Goal: Communication & Community: Share content

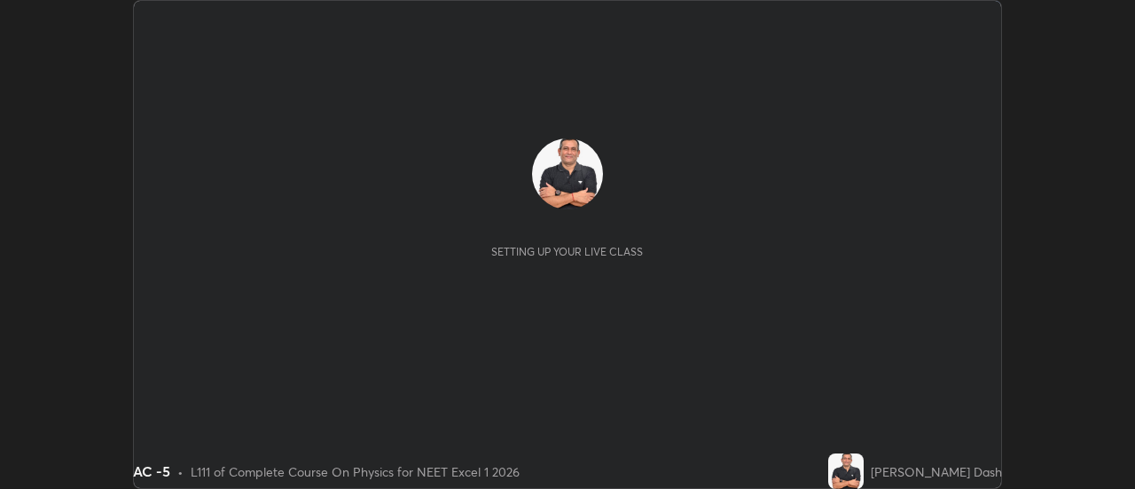
scroll to position [489, 1134]
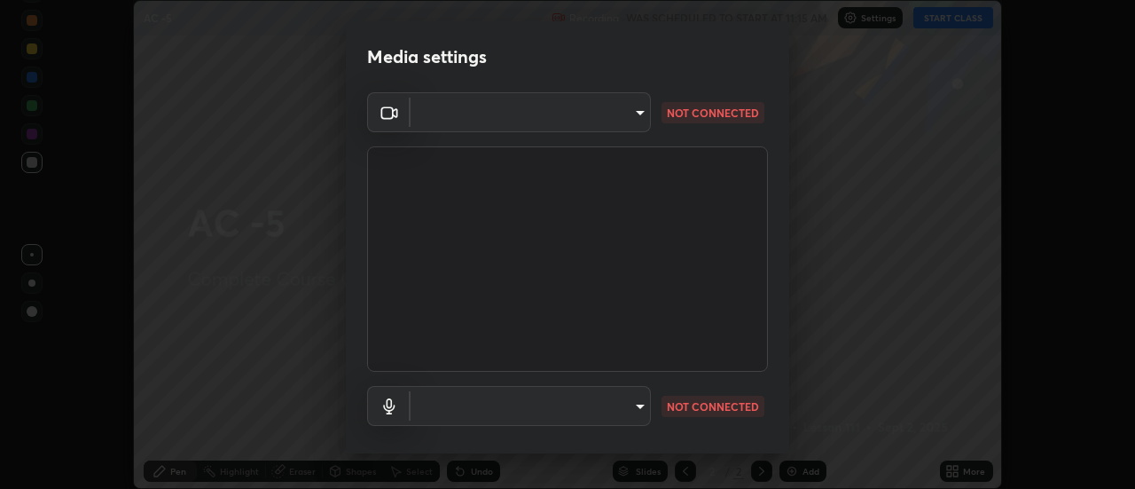
type input "dff715f2b8103cd99efd98edb1208d423aa6cea85c5a492e25875cbf54650d32"
type input "communications"
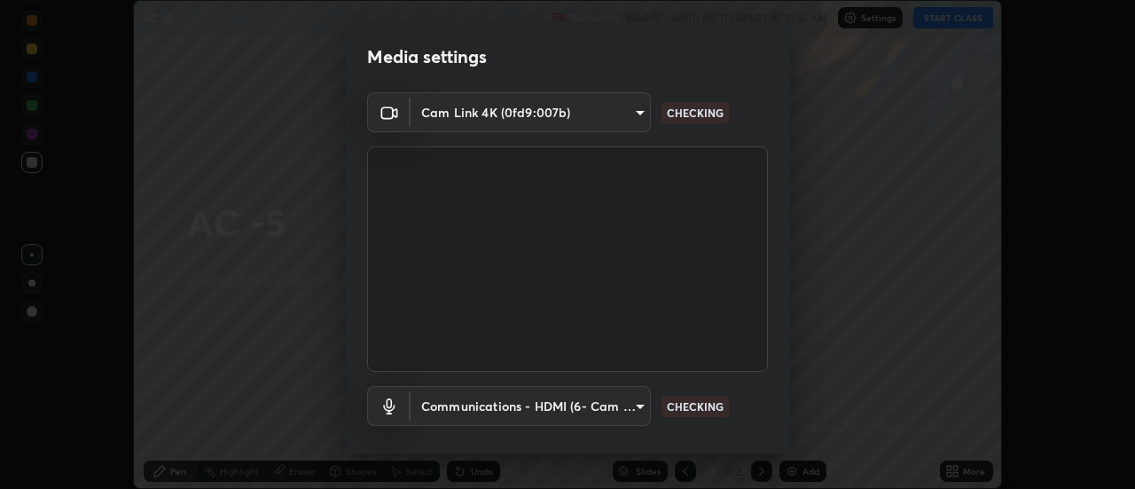
scroll to position [93, 0]
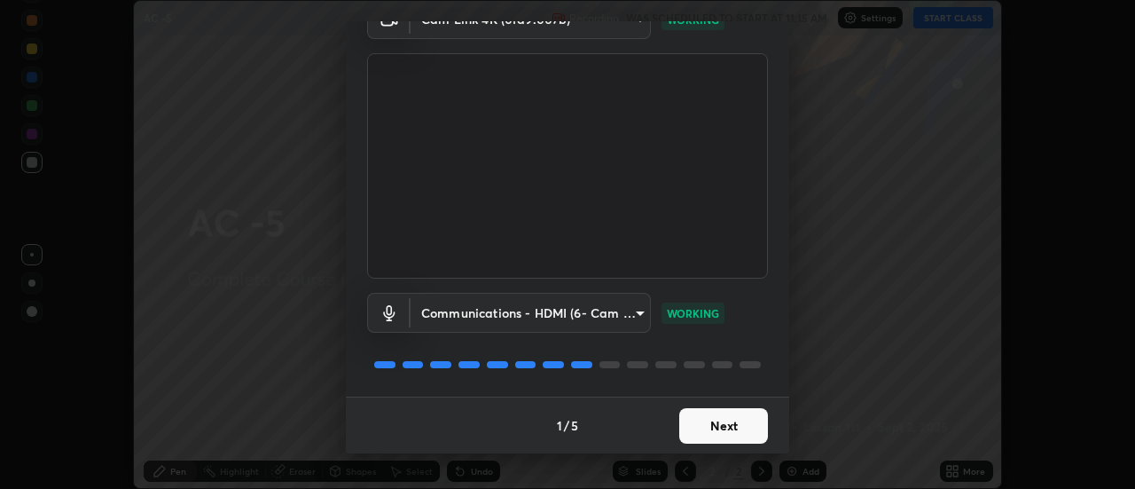
click at [732, 418] on button "Next" at bounding box center [723, 425] width 89 height 35
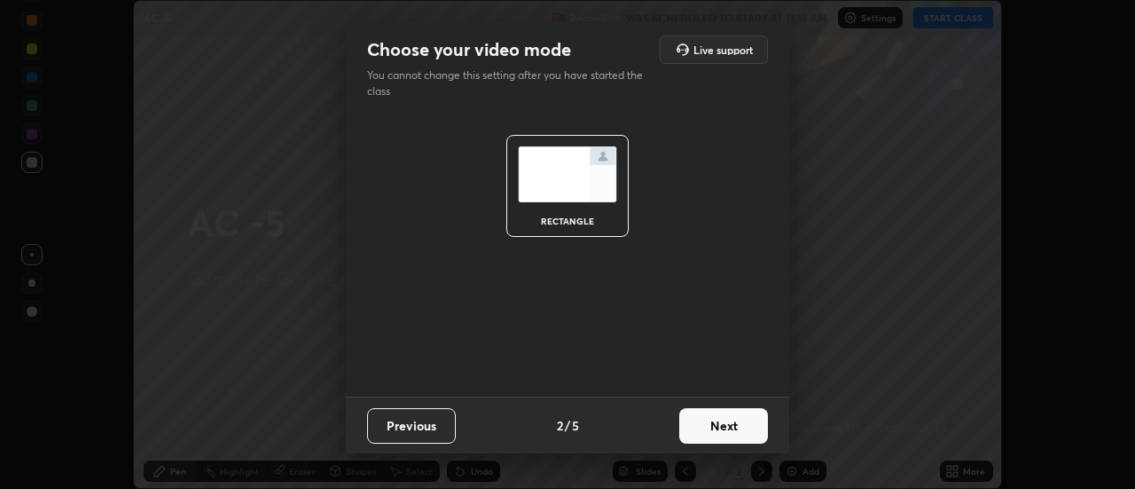
click at [734, 425] on button "Next" at bounding box center [723, 425] width 89 height 35
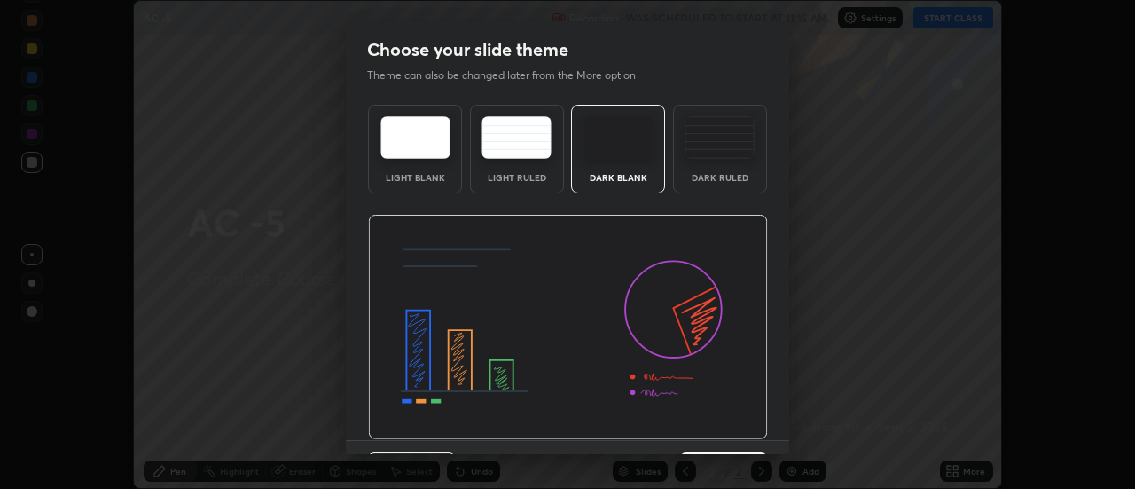
scroll to position [43, 0]
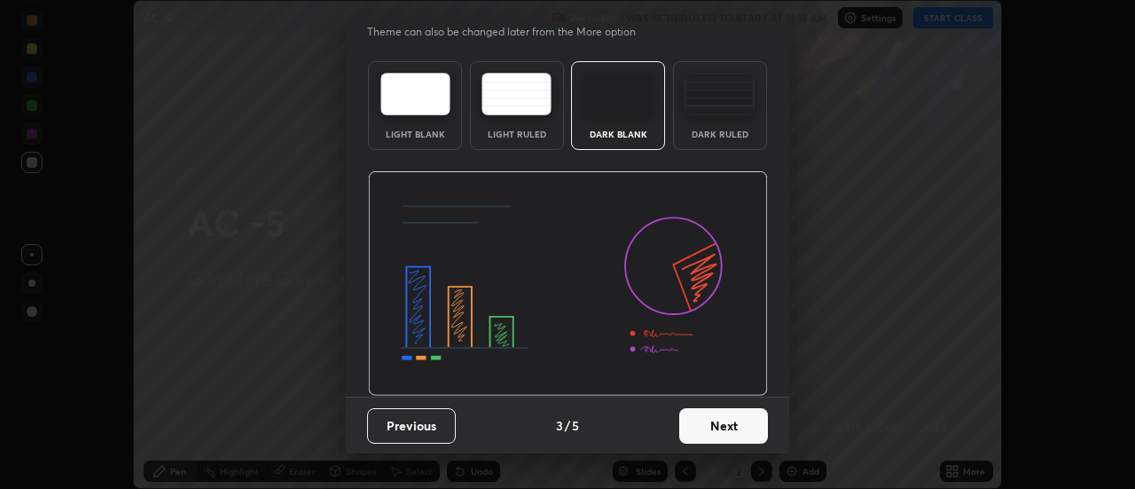
click at [749, 426] on button "Next" at bounding box center [723, 425] width 89 height 35
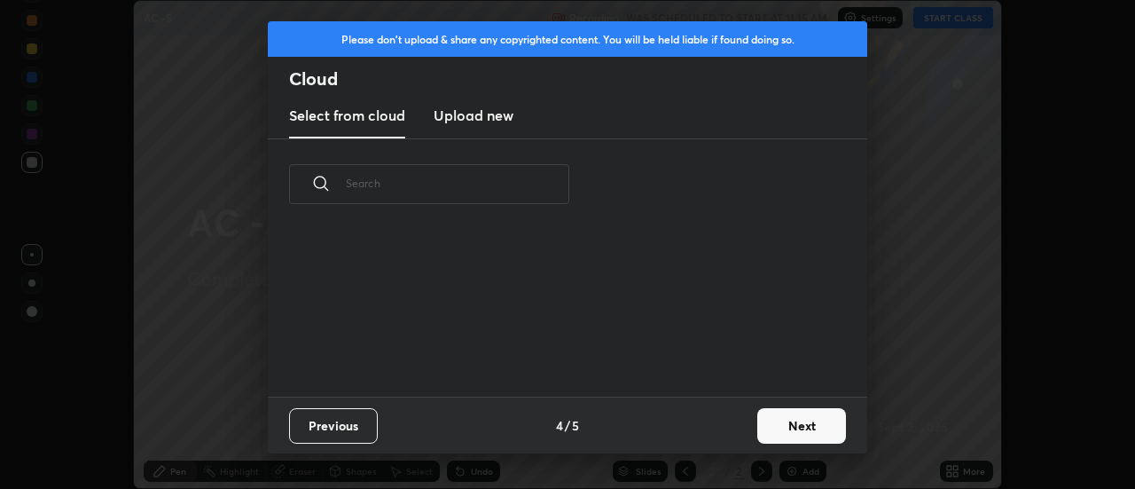
scroll to position [0, 0]
click at [800, 426] on button "Next" at bounding box center [801, 425] width 89 height 35
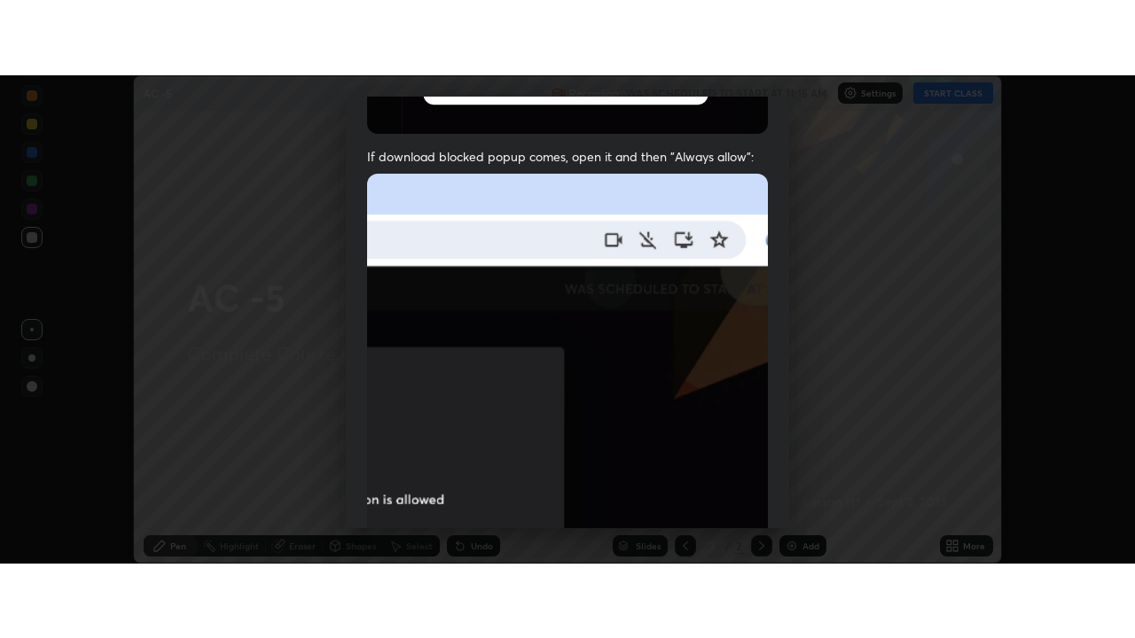
scroll to position [455, 0]
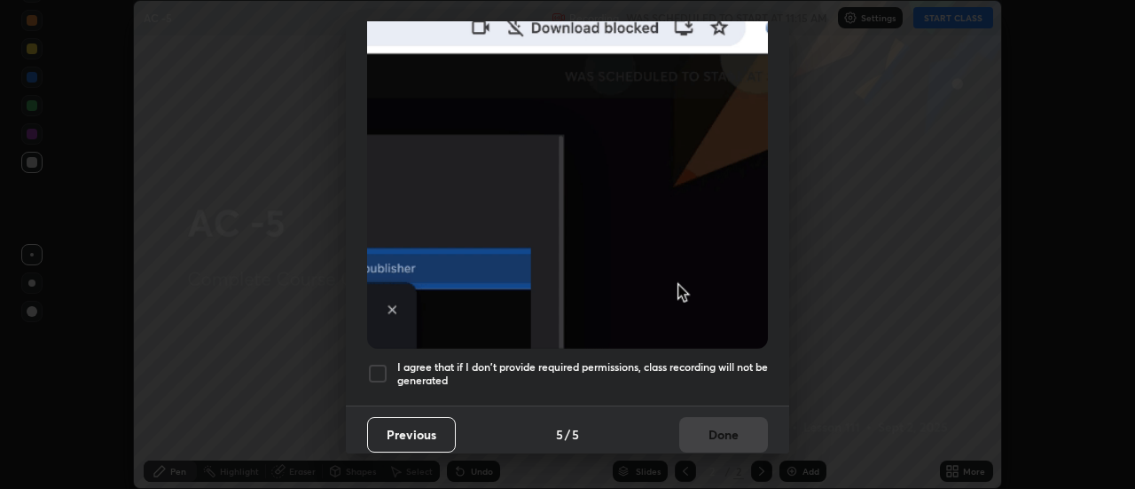
click at [385, 363] on div at bounding box center [377, 373] width 21 height 21
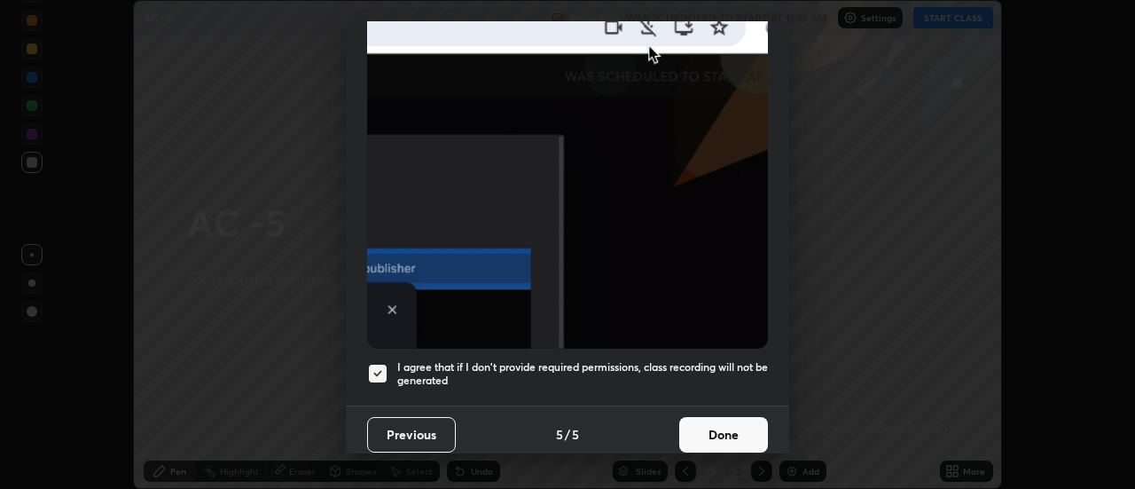
click at [716, 427] on button "Done" at bounding box center [723, 434] width 89 height 35
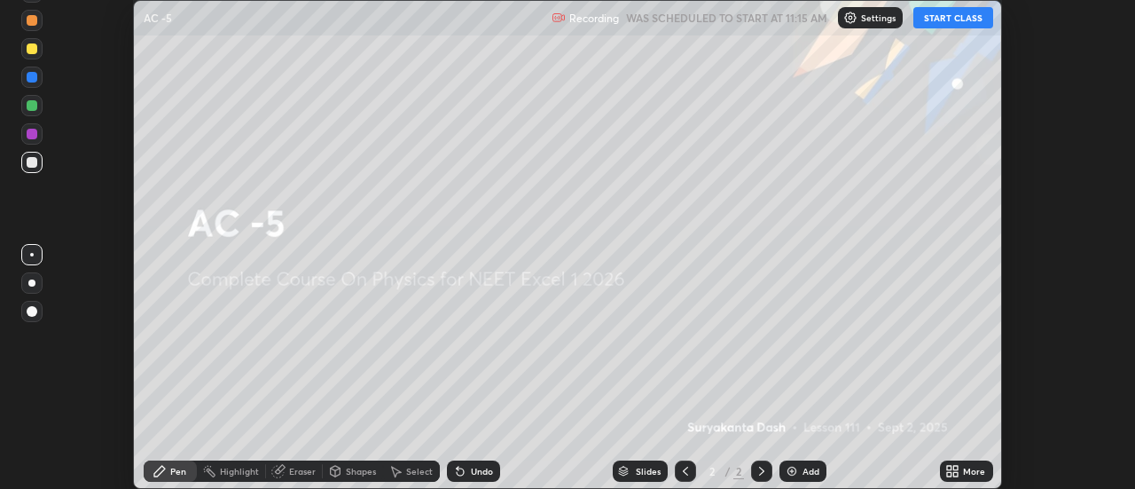
click at [803, 463] on div "Add" at bounding box center [802, 470] width 47 height 21
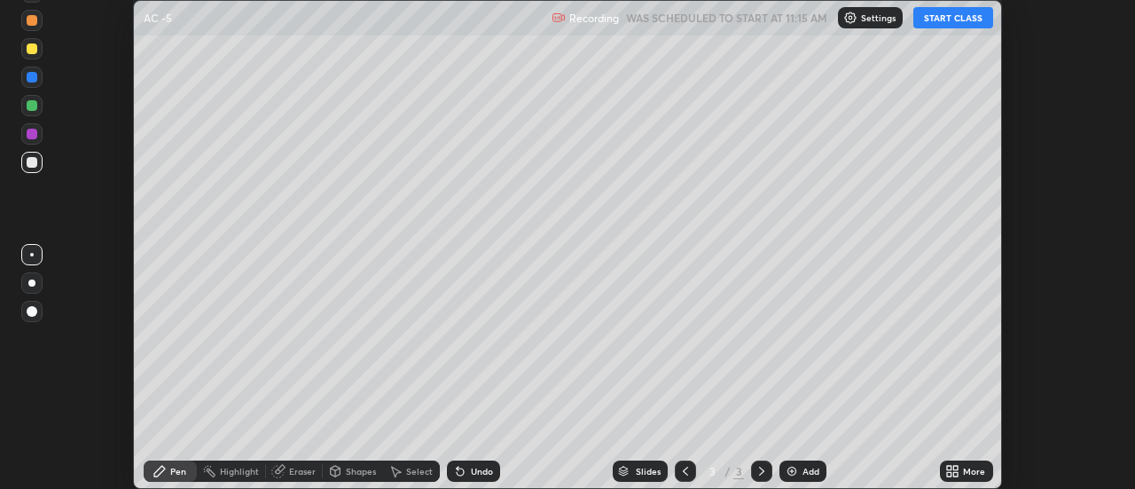
click at [949, 468] on icon at bounding box center [949, 468] width 4 height 4
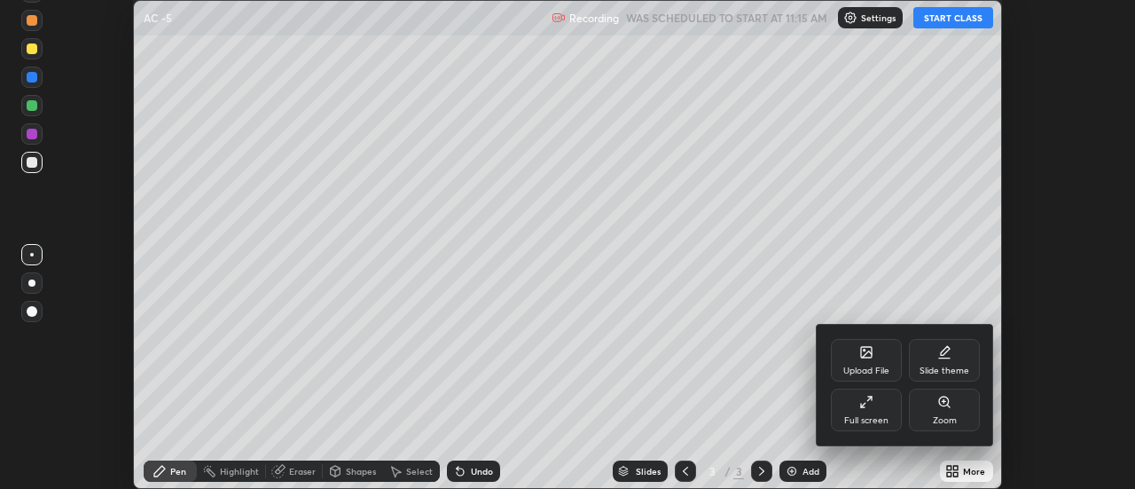
click at [874, 400] on div "Full screen" at bounding box center [866, 409] width 71 height 43
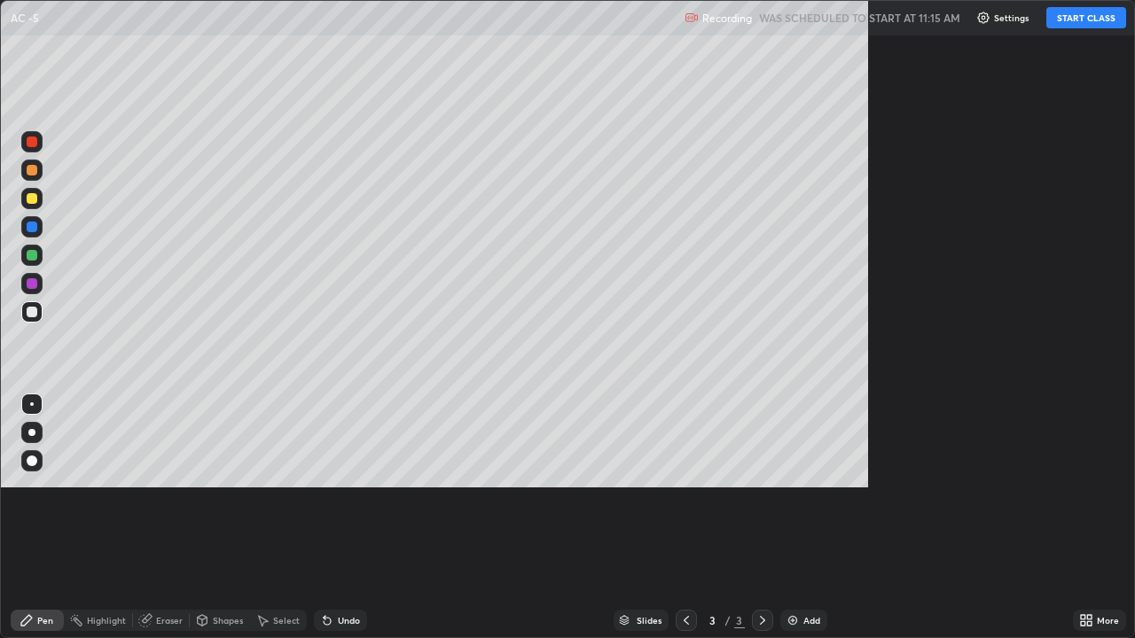
scroll to position [638, 1135]
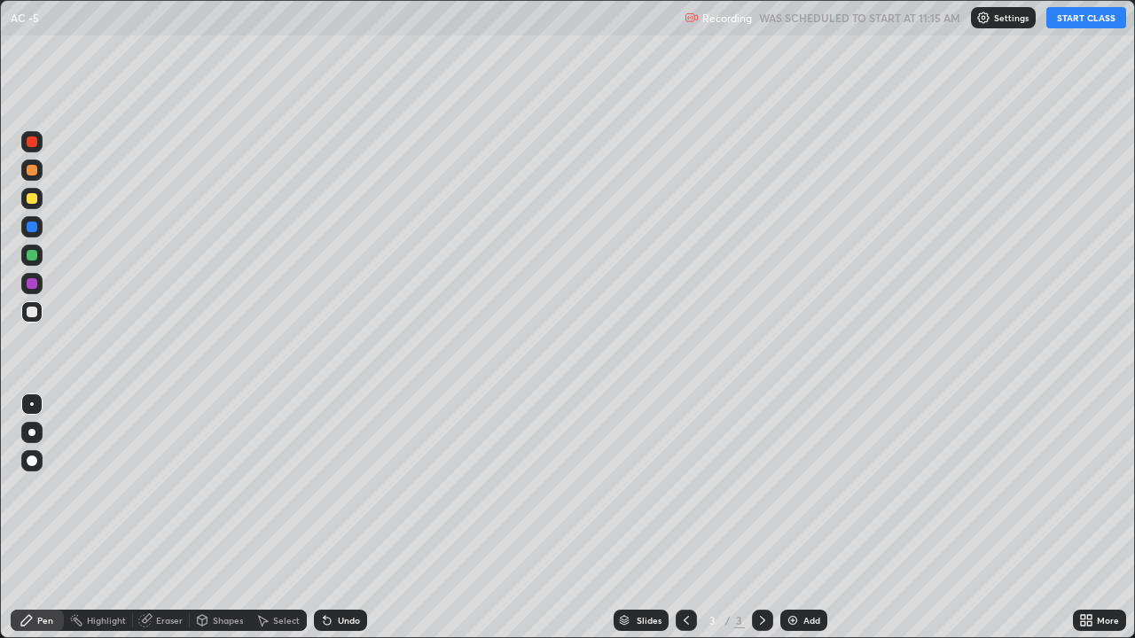
click at [1076, 18] on button "START CLASS" at bounding box center [1086, 17] width 80 height 21
click at [33, 168] on div at bounding box center [32, 170] width 11 height 11
click at [342, 488] on div "Undo" at bounding box center [349, 620] width 22 height 9
click at [332, 488] on icon at bounding box center [327, 621] width 14 height 14
click at [339, 488] on div "Undo" at bounding box center [349, 620] width 22 height 9
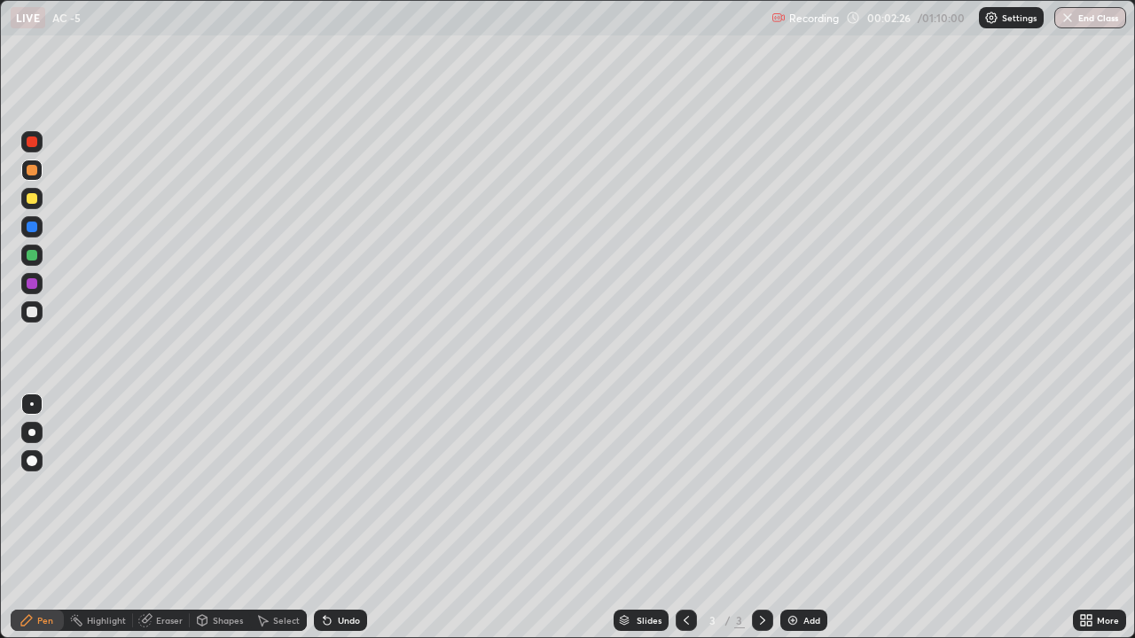
click at [339, 488] on div "Undo" at bounding box center [349, 620] width 22 height 9
click at [807, 488] on div "Add" at bounding box center [803, 620] width 47 height 21
click at [358, 488] on div "Undo" at bounding box center [340, 620] width 53 height 21
click at [355, 488] on div "Undo" at bounding box center [349, 620] width 22 height 9
click at [352, 488] on div "Undo" at bounding box center [349, 620] width 22 height 9
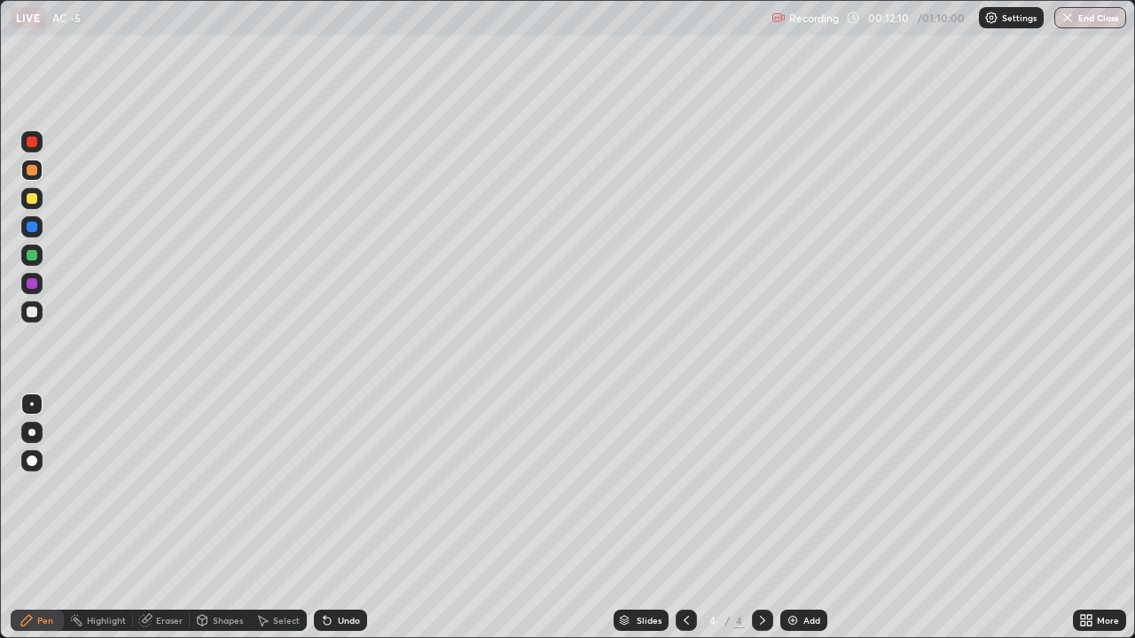
click at [354, 488] on div "Undo" at bounding box center [340, 620] width 53 height 21
click at [358, 488] on div "Undo" at bounding box center [340, 620] width 53 height 21
click at [362, 488] on div "Undo" at bounding box center [340, 620] width 53 height 21
click at [361, 488] on div "Undo" at bounding box center [340, 620] width 53 height 21
click at [363, 488] on div "Undo" at bounding box center [340, 620] width 53 height 21
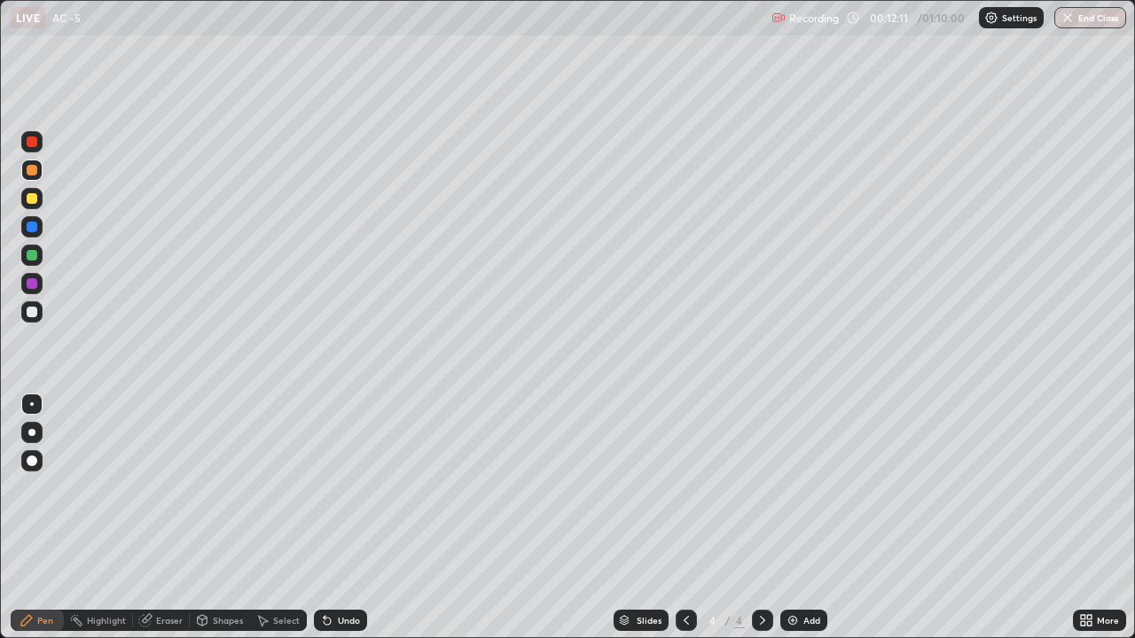
click at [363, 488] on div "Undo" at bounding box center [340, 620] width 53 height 21
click at [362, 488] on div "Undo" at bounding box center [340, 620] width 53 height 21
click at [361, 488] on div "Undo" at bounding box center [340, 620] width 53 height 21
click at [364, 488] on div "Undo" at bounding box center [340, 620] width 53 height 21
click at [363, 488] on div "Undo" at bounding box center [340, 620] width 53 height 21
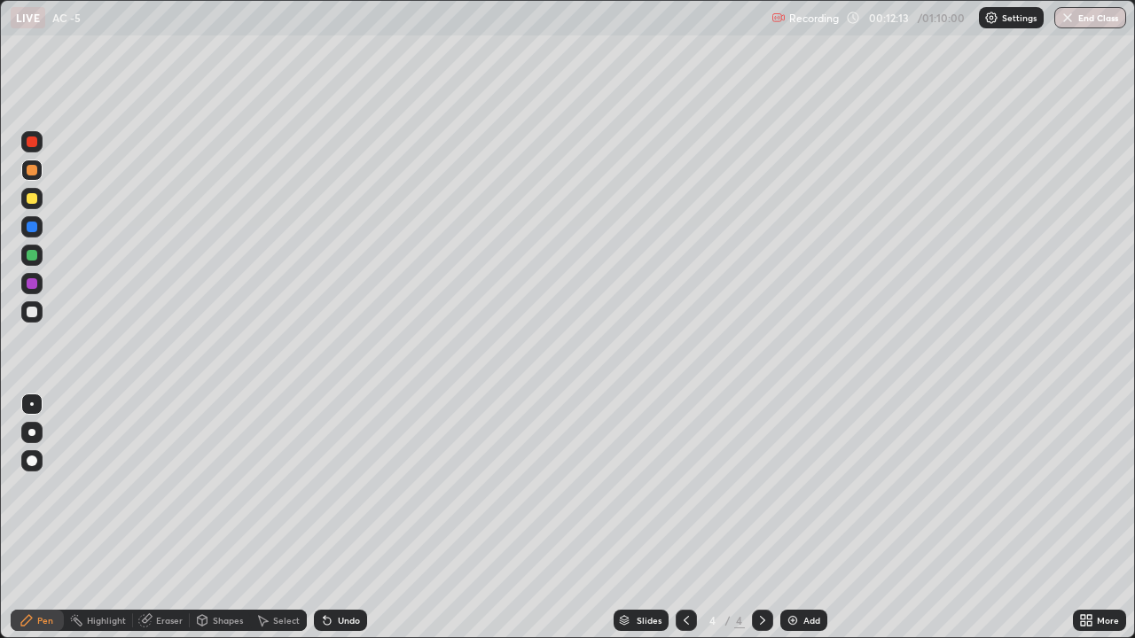
click at [361, 488] on div "Undo" at bounding box center [340, 620] width 53 height 21
click at [360, 488] on div "Undo" at bounding box center [340, 620] width 53 height 21
click at [348, 488] on div "Undo" at bounding box center [349, 620] width 22 height 9
click at [344, 488] on div "Undo" at bounding box center [340, 620] width 53 height 21
click at [347, 488] on div "Undo" at bounding box center [349, 620] width 22 height 9
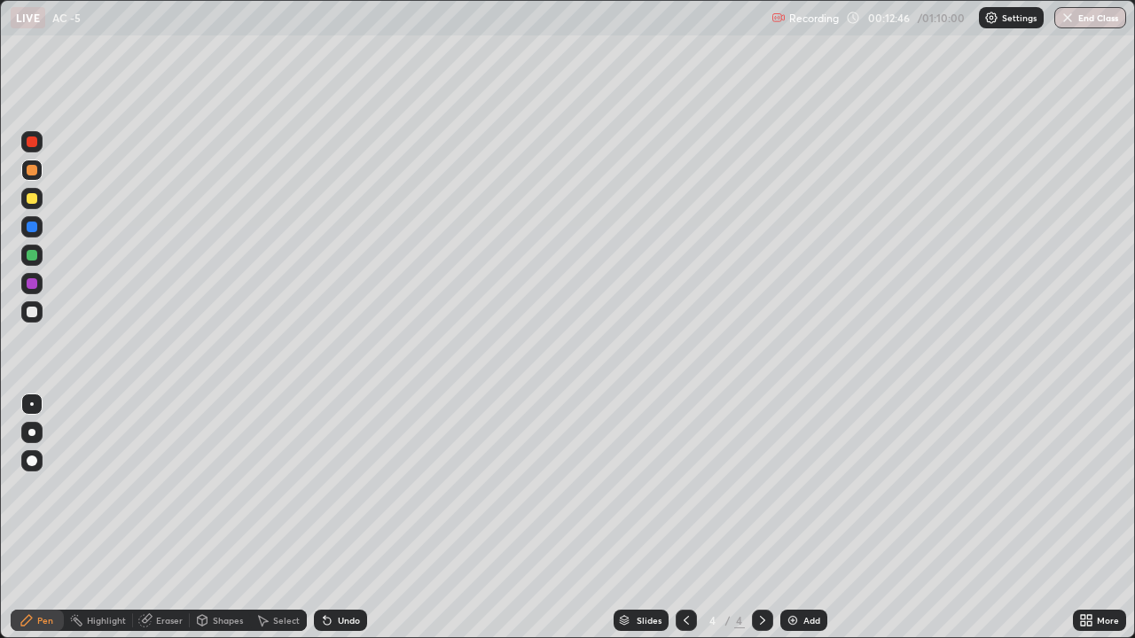
click at [348, 488] on div "Undo" at bounding box center [349, 620] width 22 height 9
click at [350, 488] on div "Undo" at bounding box center [340, 620] width 53 height 21
click at [339, 488] on div "Undo" at bounding box center [349, 620] width 22 height 9
click at [338, 488] on div "Undo" at bounding box center [349, 620] width 22 height 9
click at [330, 488] on div "Undo" at bounding box center [340, 620] width 53 height 21
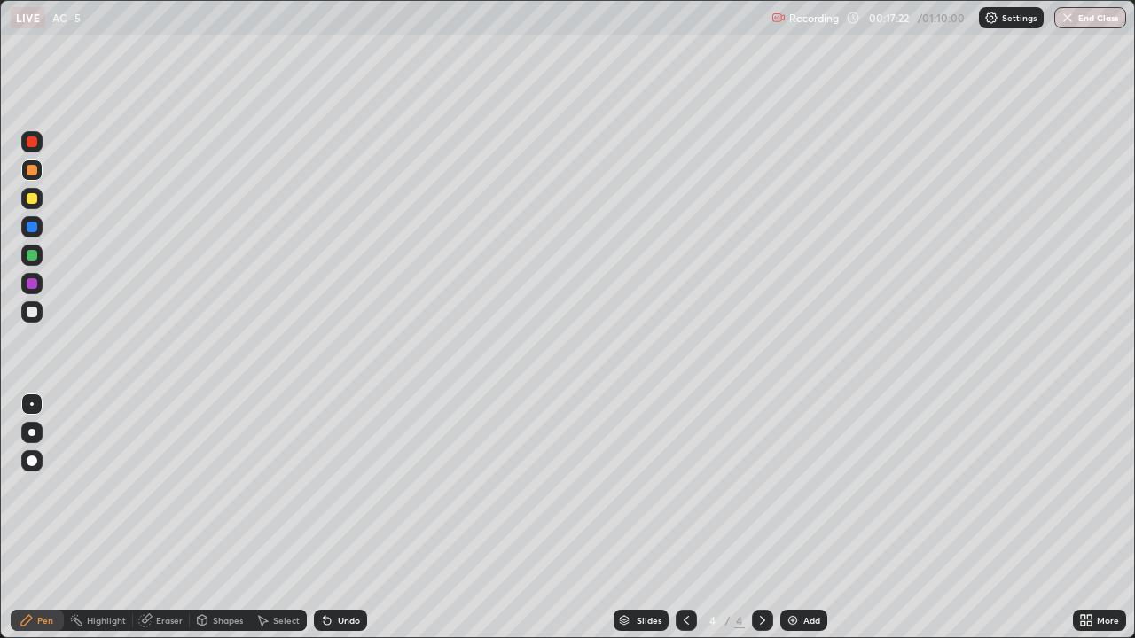
click at [324, 488] on div "Undo" at bounding box center [340, 620] width 53 height 21
click at [812, 488] on div "Add" at bounding box center [811, 620] width 17 height 9
click at [168, 488] on div "Eraser" at bounding box center [169, 620] width 27 height 9
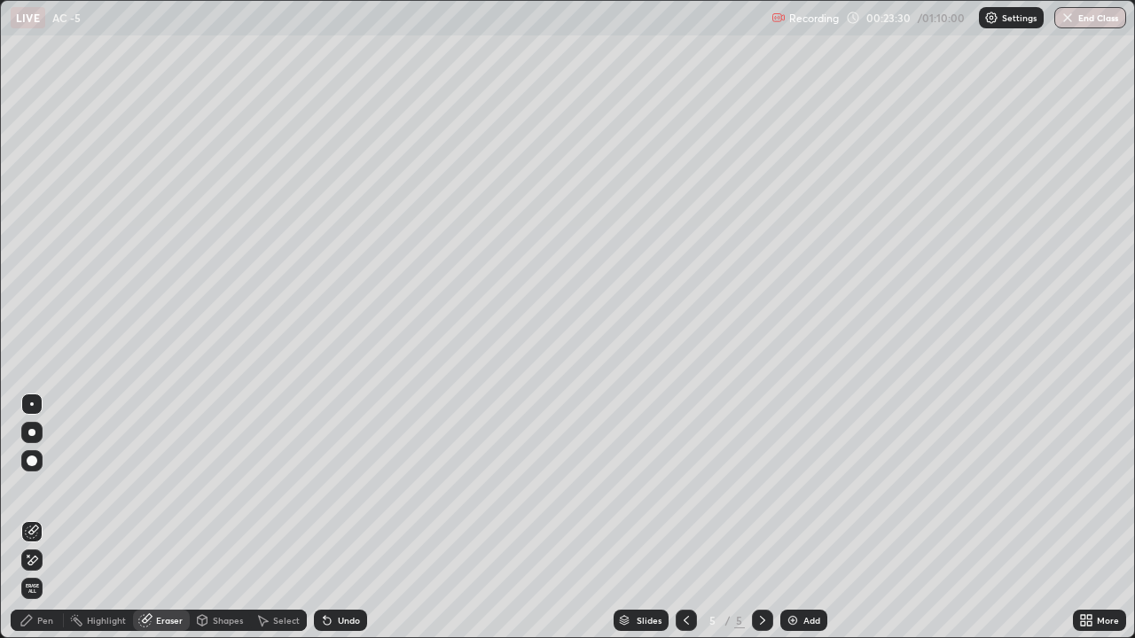
click at [53, 488] on div "Pen" at bounding box center [37, 620] width 53 height 21
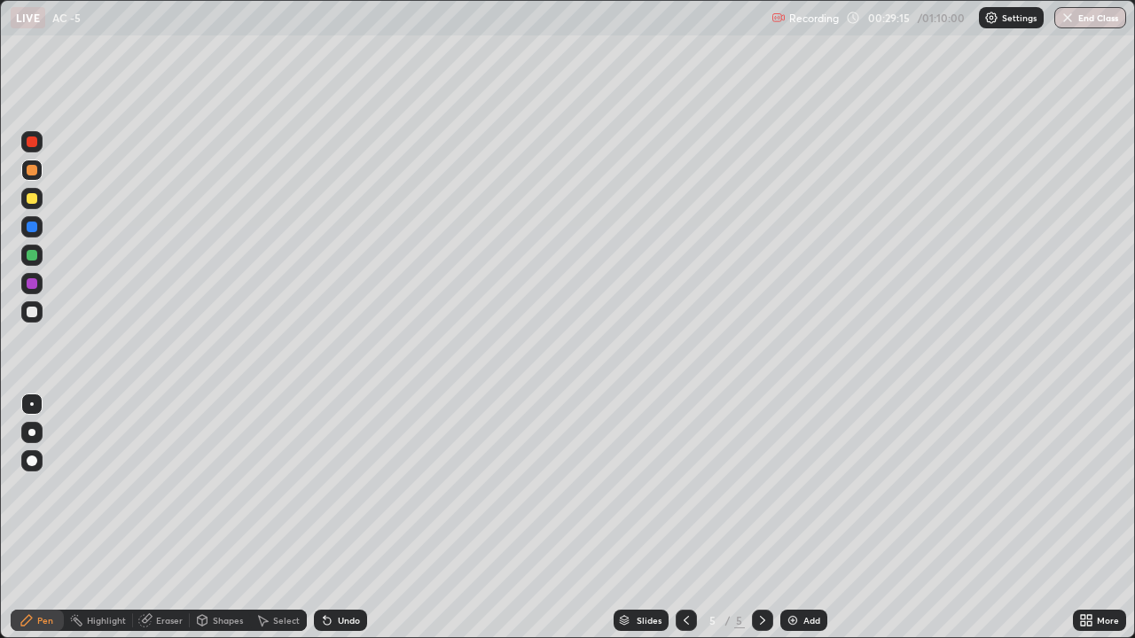
click at [684, 488] on icon at bounding box center [686, 621] width 14 height 14
click at [763, 488] on icon at bounding box center [763, 621] width 14 height 14
click at [790, 488] on img at bounding box center [793, 621] width 14 height 14
click at [685, 488] on div at bounding box center [686, 620] width 21 height 35
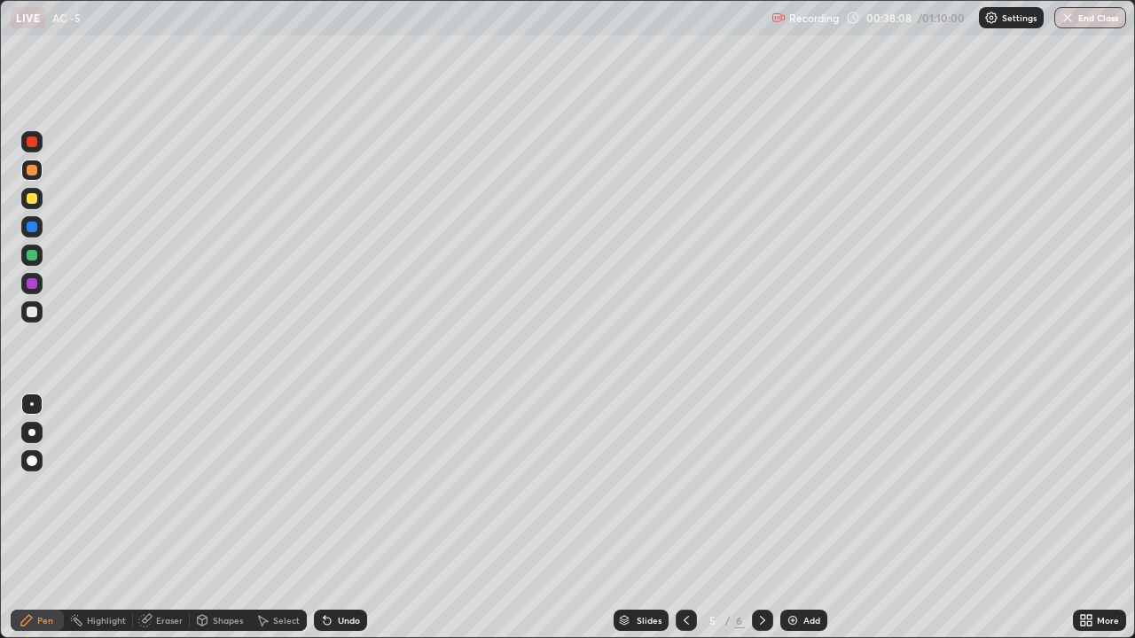
click at [682, 488] on icon at bounding box center [686, 621] width 14 height 14
click at [761, 488] on icon at bounding box center [763, 621] width 14 height 14
click at [759, 488] on icon at bounding box center [763, 621] width 14 height 14
click at [796, 488] on img at bounding box center [793, 621] width 14 height 14
click at [340, 488] on div "Undo" at bounding box center [349, 620] width 22 height 9
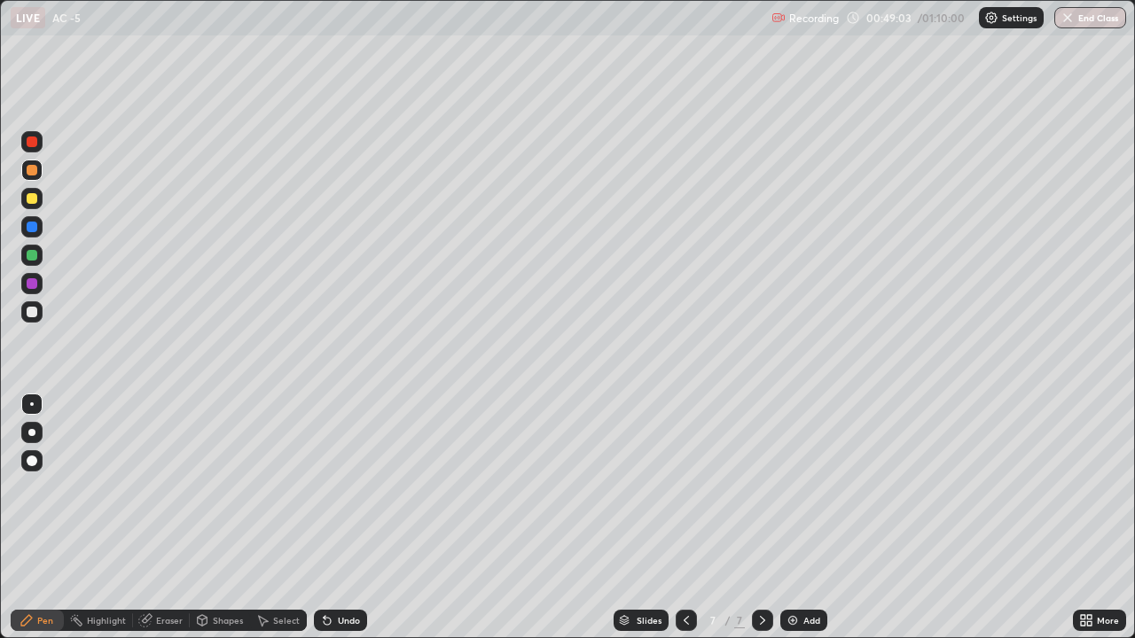
click at [355, 488] on div "Undo" at bounding box center [349, 620] width 22 height 9
click at [347, 488] on div "Undo" at bounding box center [340, 620] width 53 height 21
click at [170, 488] on div "Eraser" at bounding box center [169, 620] width 27 height 9
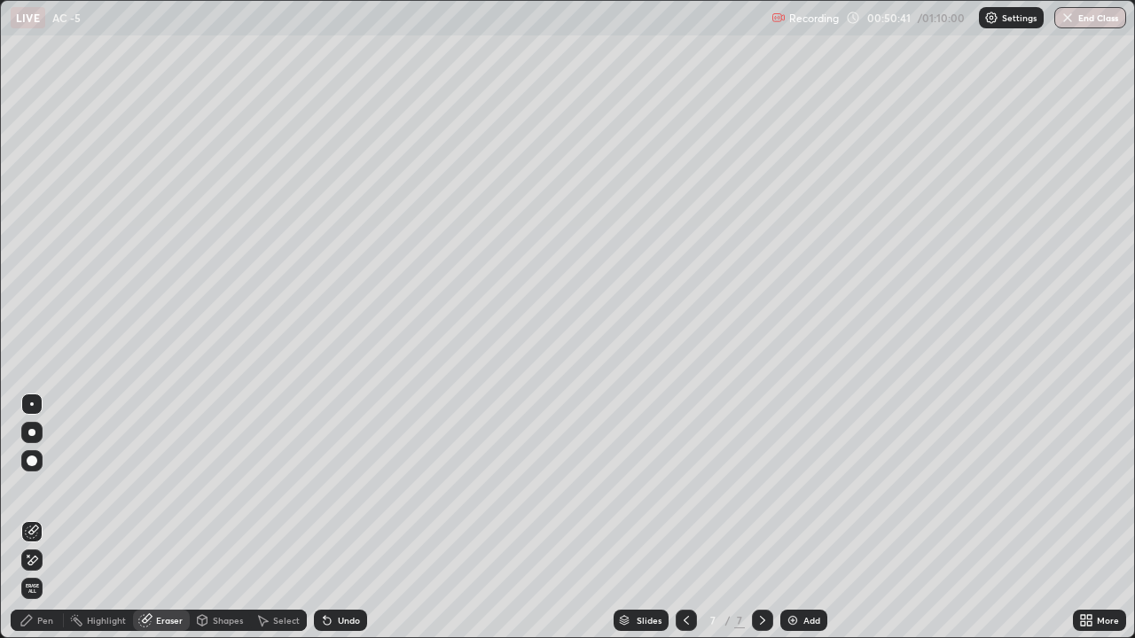
click at [51, 488] on div "Pen" at bounding box center [37, 620] width 53 height 21
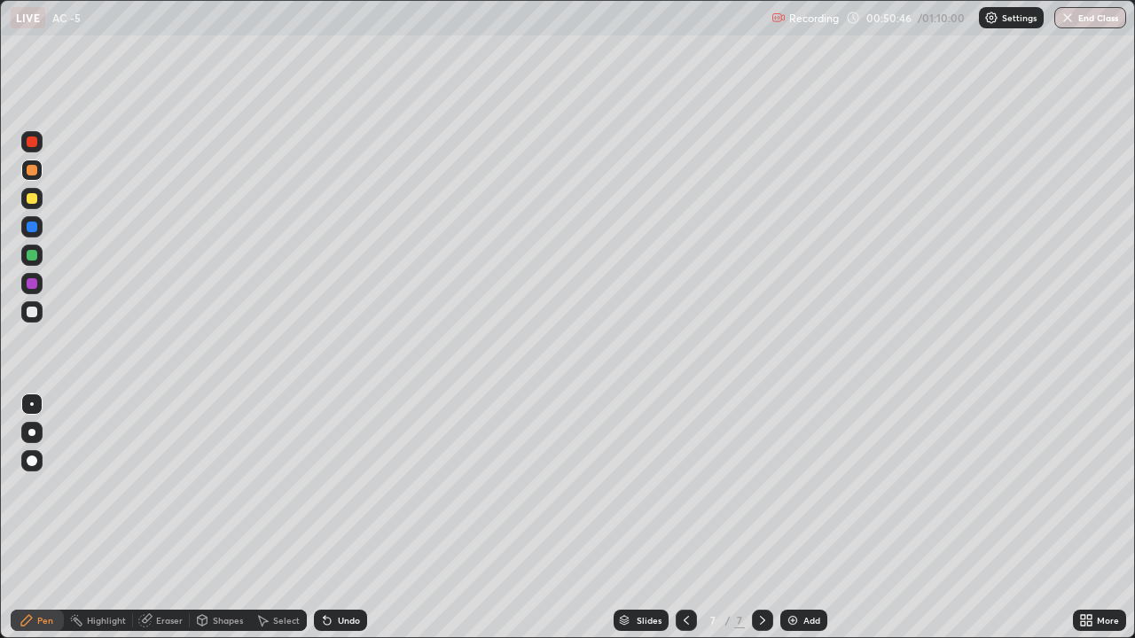
click at [179, 488] on div "Eraser" at bounding box center [161, 620] width 57 height 21
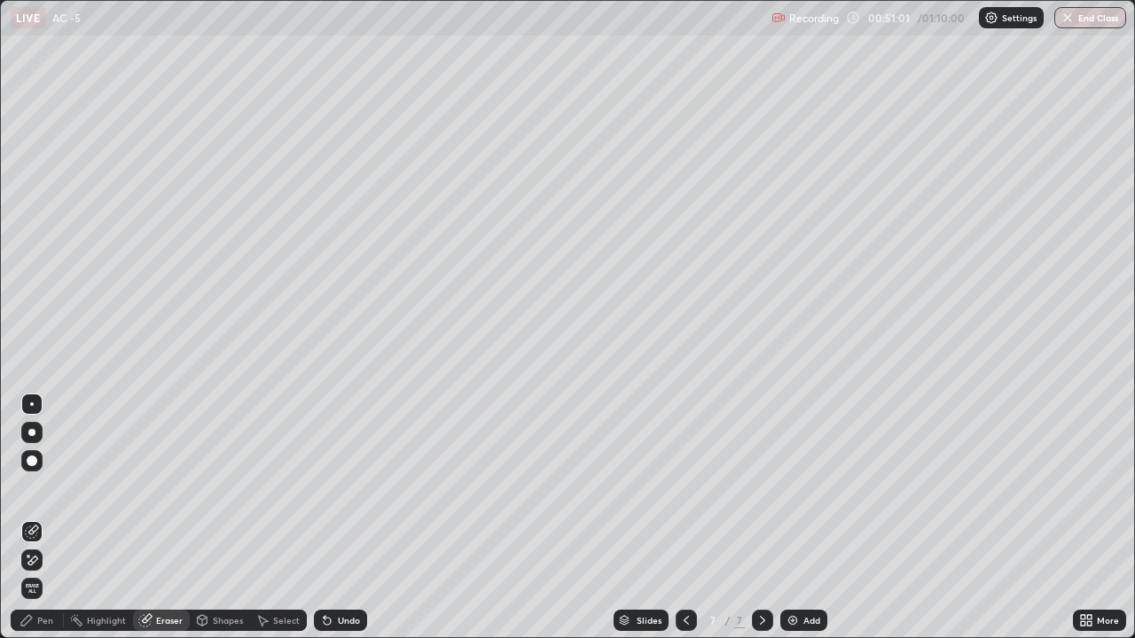
click at [178, 488] on div "Eraser" at bounding box center [169, 620] width 27 height 9
click at [45, 488] on div "Pen" at bounding box center [45, 620] width 16 height 9
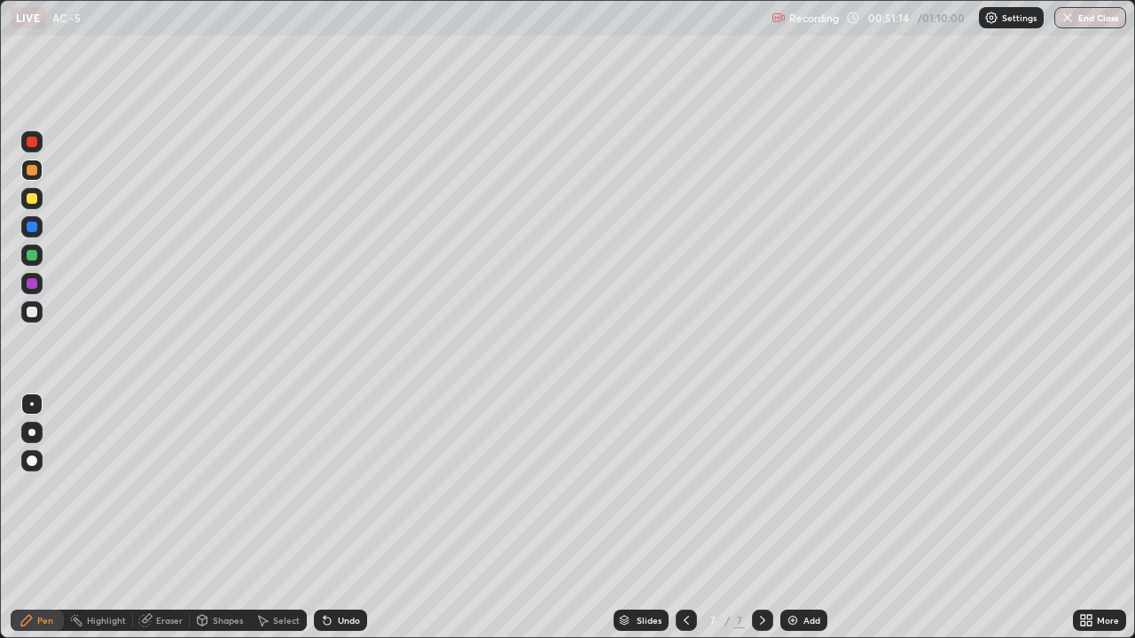
click at [171, 488] on div "Eraser" at bounding box center [169, 620] width 27 height 9
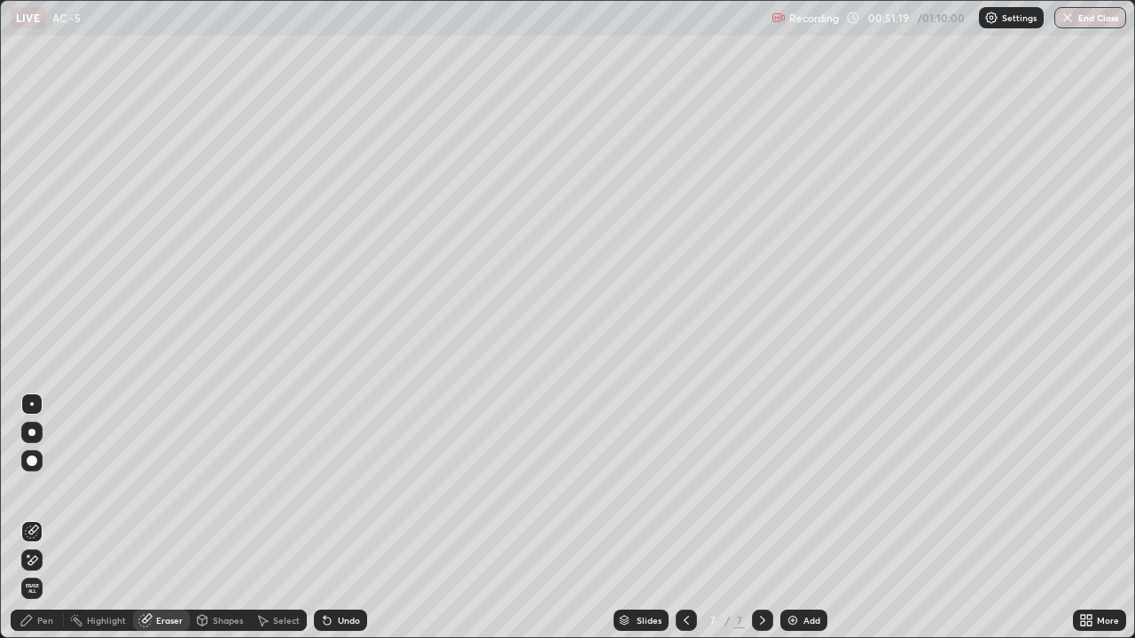
click at [53, 488] on div "Pen" at bounding box center [37, 620] width 53 height 21
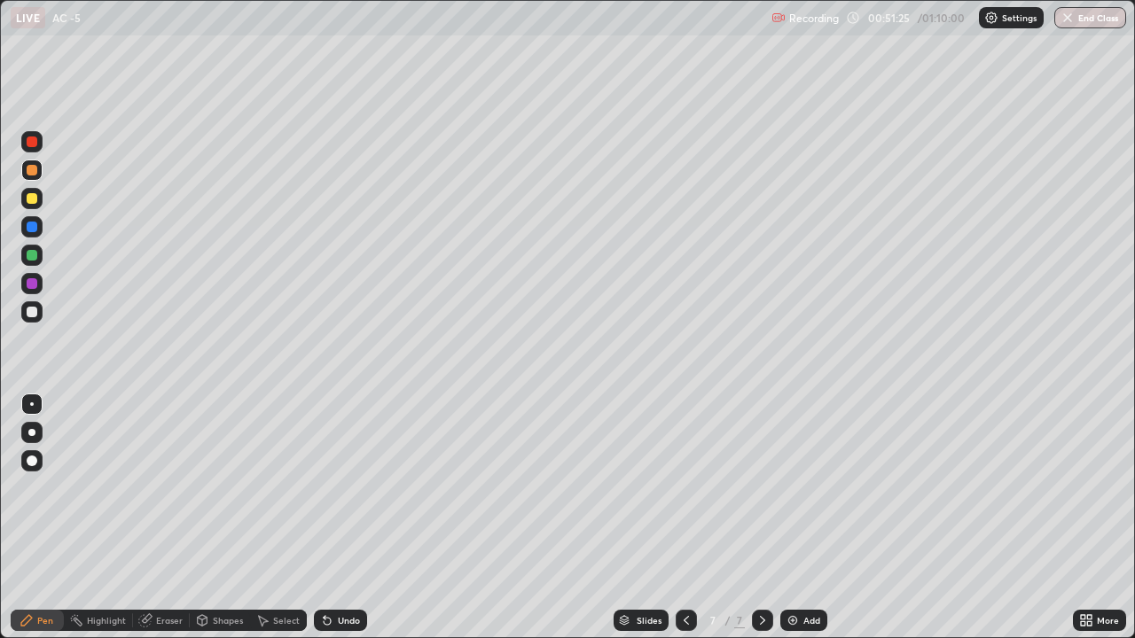
click at [345, 488] on div "Undo" at bounding box center [349, 620] width 22 height 9
click at [348, 488] on div "Undo" at bounding box center [349, 620] width 22 height 9
click at [347, 488] on div "Undo" at bounding box center [349, 620] width 22 height 9
click at [348, 488] on div "Undo" at bounding box center [340, 620] width 53 height 21
click at [347, 488] on div "Undo" at bounding box center [349, 620] width 22 height 9
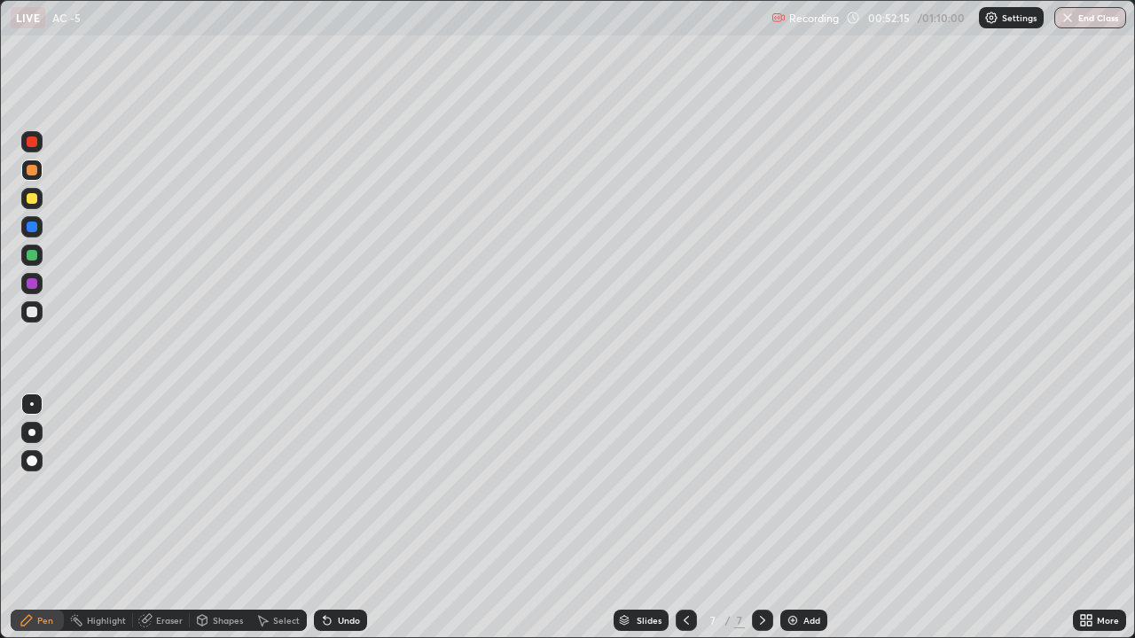
click at [685, 488] on icon at bounding box center [686, 621] width 14 height 14
click at [758, 488] on icon at bounding box center [763, 621] width 14 height 14
click at [35, 253] on div at bounding box center [32, 255] width 11 height 11
click at [350, 488] on div "Undo" at bounding box center [349, 620] width 22 height 9
click at [803, 488] on div "Add" at bounding box center [803, 620] width 47 height 21
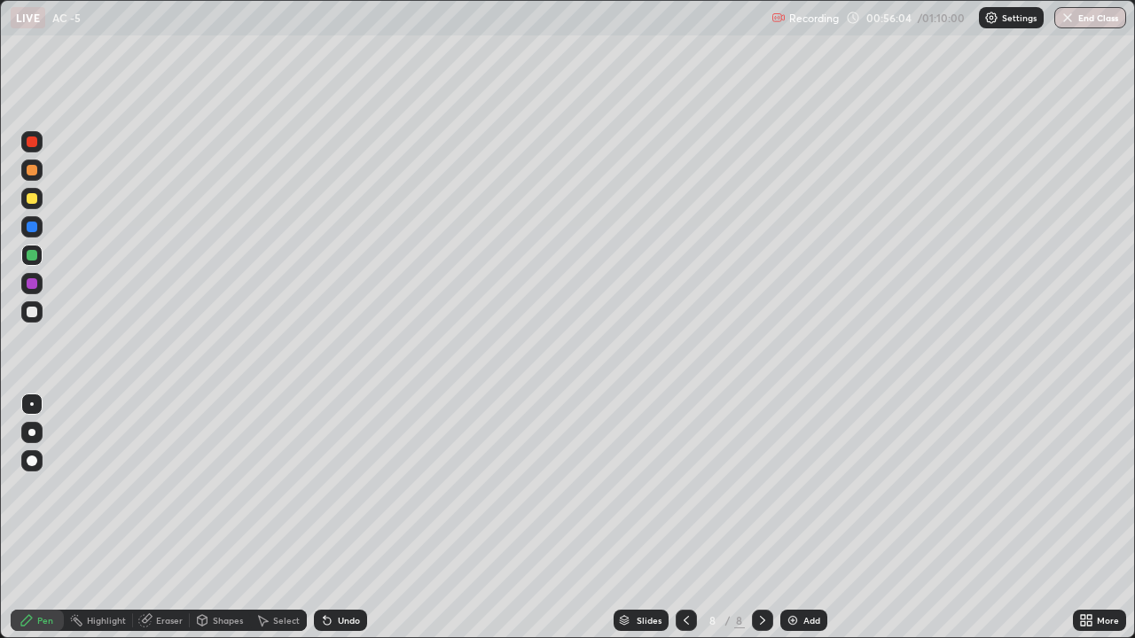
click at [342, 488] on div "Undo" at bounding box center [349, 620] width 22 height 9
click at [677, 488] on div at bounding box center [686, 620] width 21 height 21
click at [758, 488] on icon at bounding box center [763, 621] width 14 height 14
click at [338, 488] on div "Undo" at bounding box center [349, 620] width 22 height 9
click at [341, 488] on div "Undo" at bounding box center [340, 620] width 53 height 21
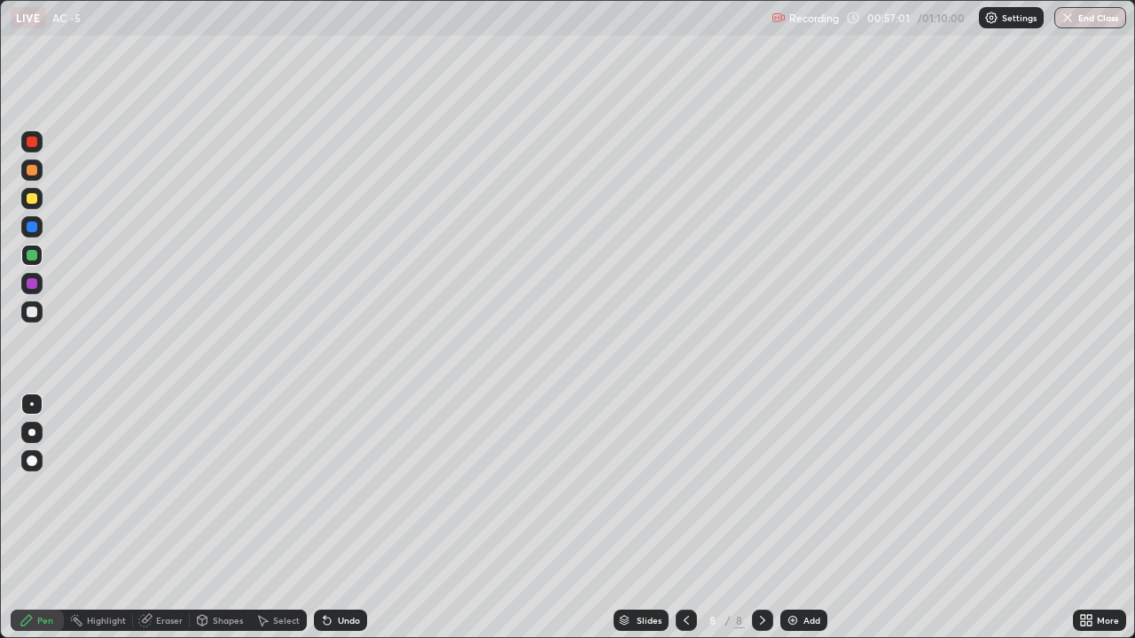
click at [341, 488] on div "Undo" at bounding box center [340, 620] width 53 height 21
click at [338, 488] on div "Undo" at bounding box center [349, 620] width 22 height 9
click at [35, 199] on div at bounding box center [32, 198] width 11 height 11
click at [33, 253] on div at bounding box center [32, 255] width 11 height 11
click at [685, 488] on icon at bounding box center [686, 621] width 14 height 14
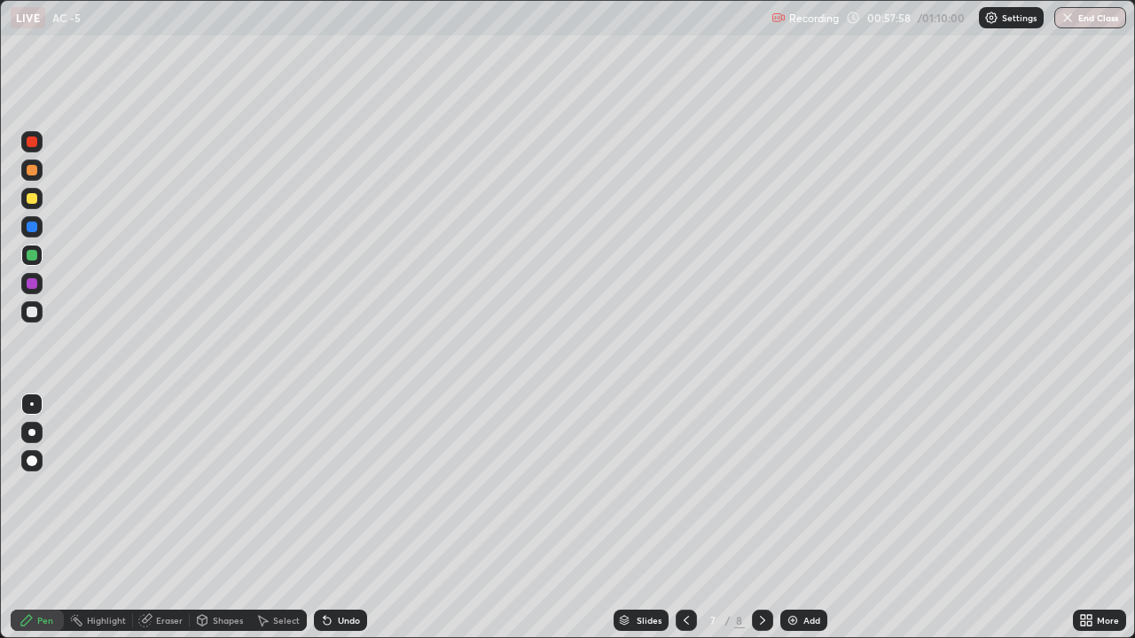
click at [756, 488] on icon at bounding box center [763, 621] width 14 height 14
click at [685, 488] on icon at bounding box center [686, 621] width 14 height 14
click at [769, 488] on div at bounding box center [762, 620] width 21 height 21
click at [42, 286] on div at bounding box center [31, 283] width 21 height 21
click at [685, 488] on icon at bounding box center [686, 621] width 14 height 14
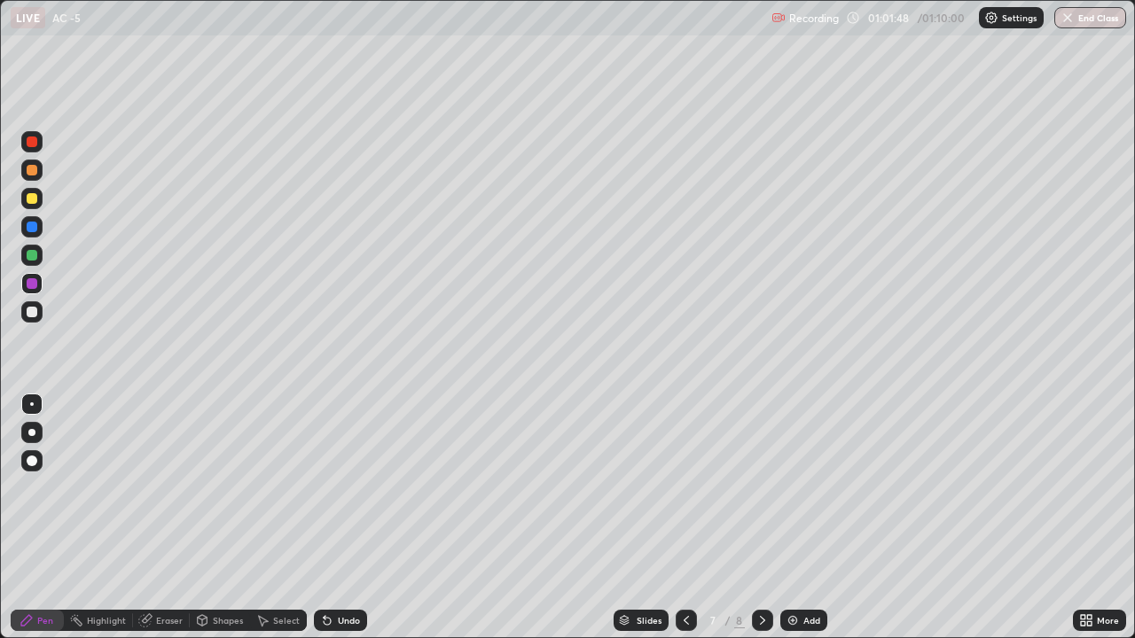
click at [763, 488] on icon at bounding box center [763, 621] width 14 height 14
click at [692, 488] on div at bounding box center [686, 620] width 21 height 21
click at [761, 488] on icon at bounding box center [763, 621] width 14 height 14
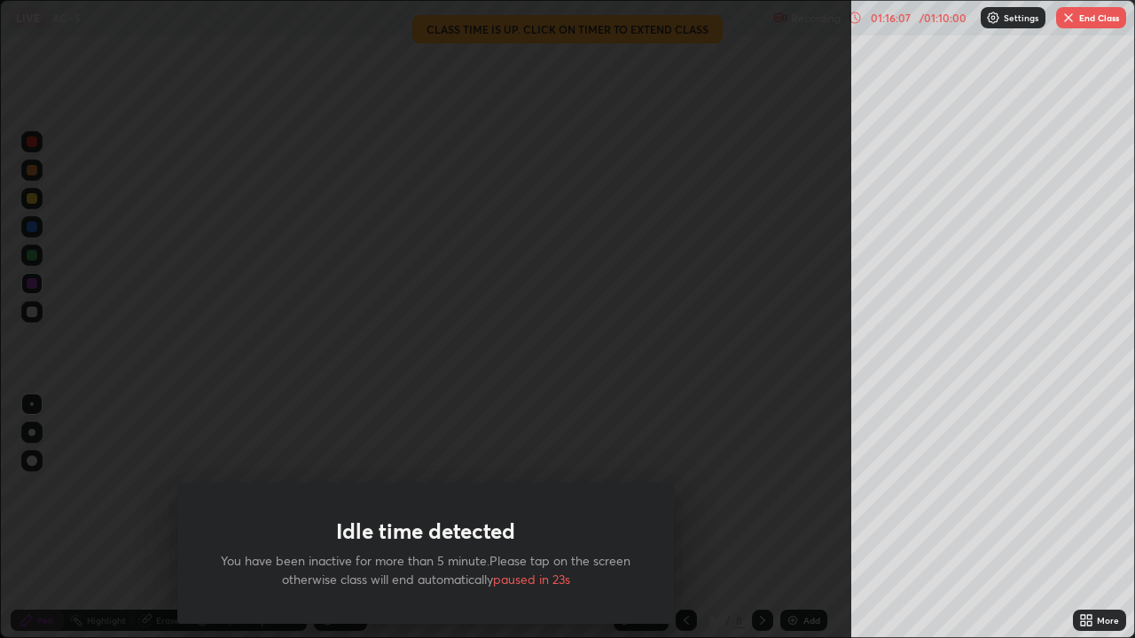
click at [1081, 15] on button "End Class" at bounding box center [1091, 17] width 70 height 21
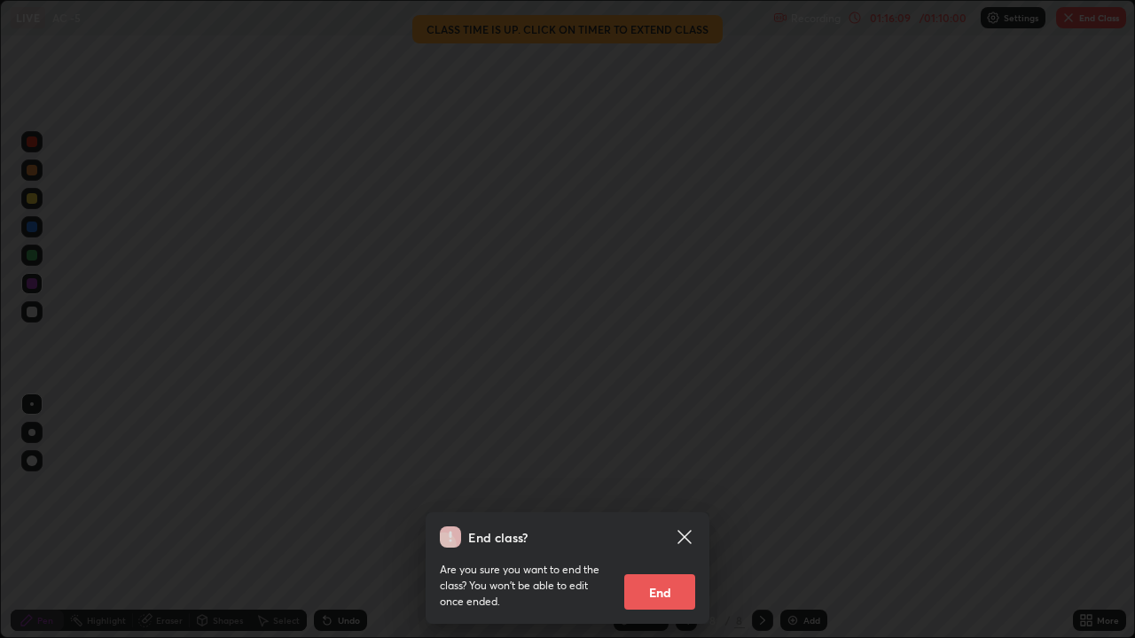
click at [658, 488] on button "End" at bounding box center [659, 592] width 71 height 35
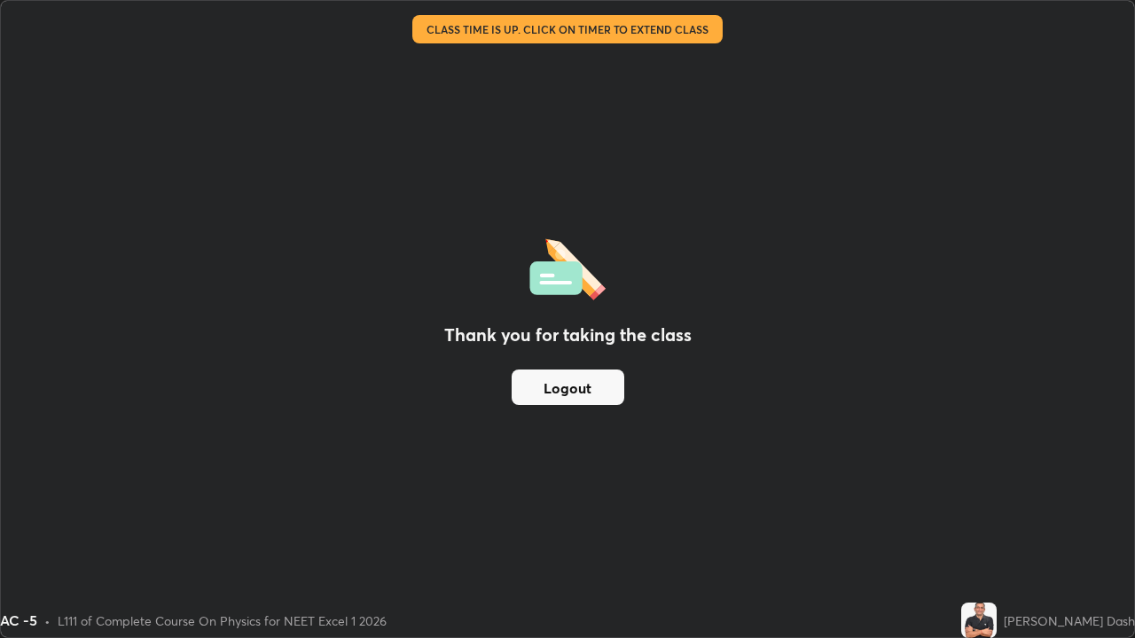
click at [595, 380] on button "Logout" at bounding box center [568, 387] width 113 height 35
click at [595, 385] on button "Logout" at bounding box center [568, 387] width 113 height 35
click at [595, 382] on button "Logout" at bounding box center [568, 387] width 113 height 35
